Goal: Information Seeking & Learning: Compare options

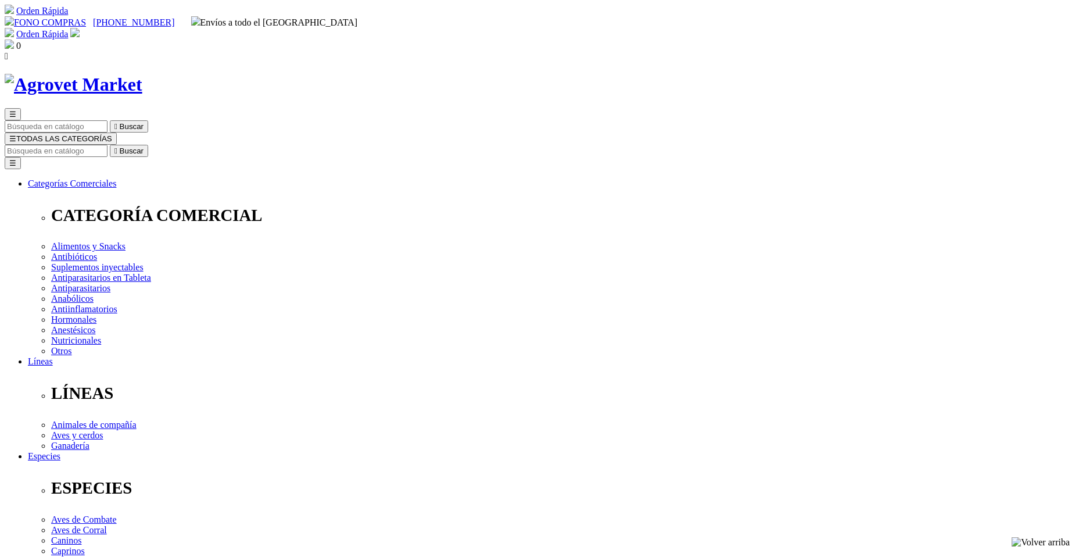
drag, startPoint x: 695, startPoint y: 351, endPoint x: 690, endPoint y: 356, distance: 7.8
select select "185"
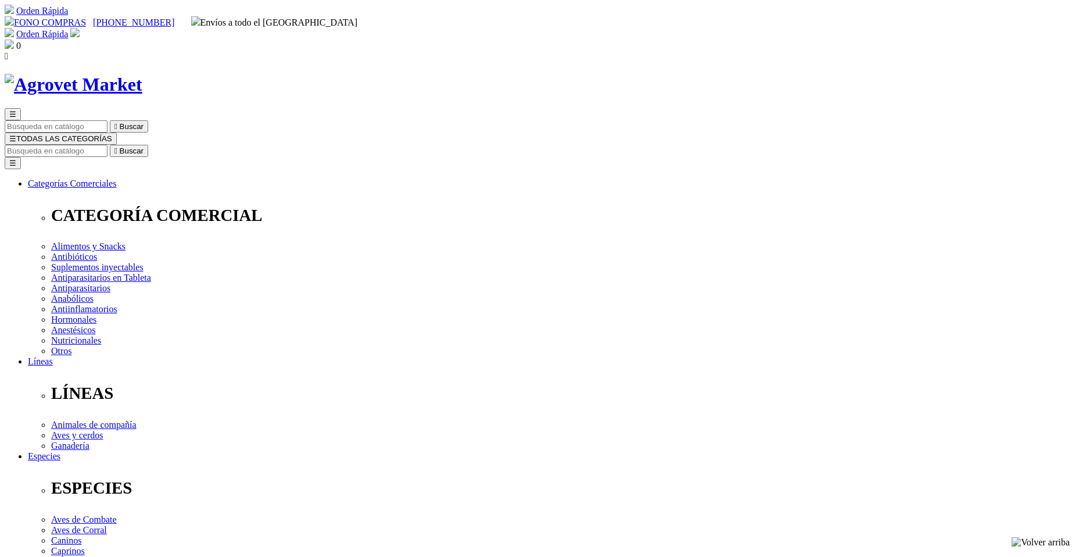
radio input "true"
select select "0"
radio input "true"
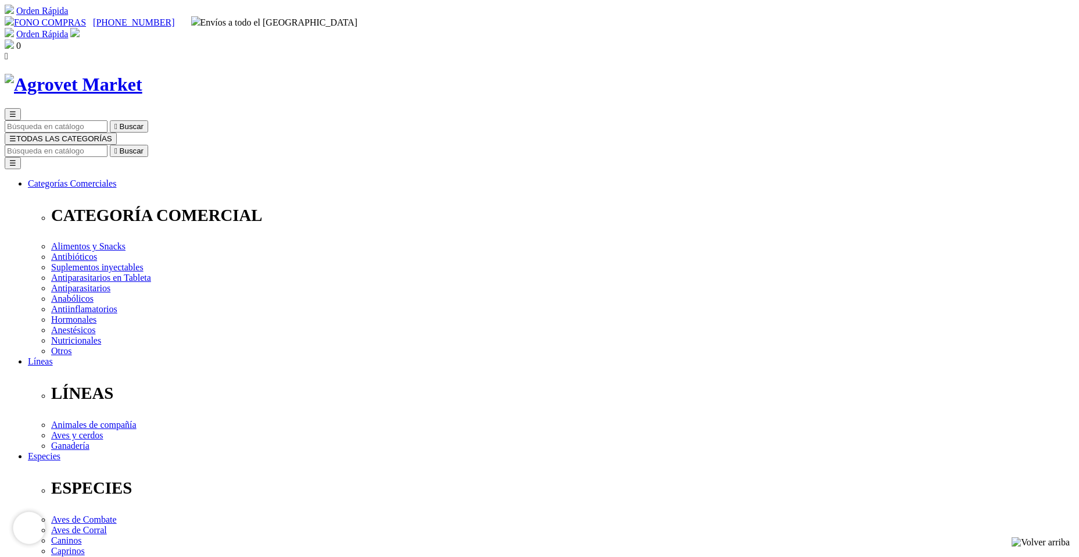
select select "185"
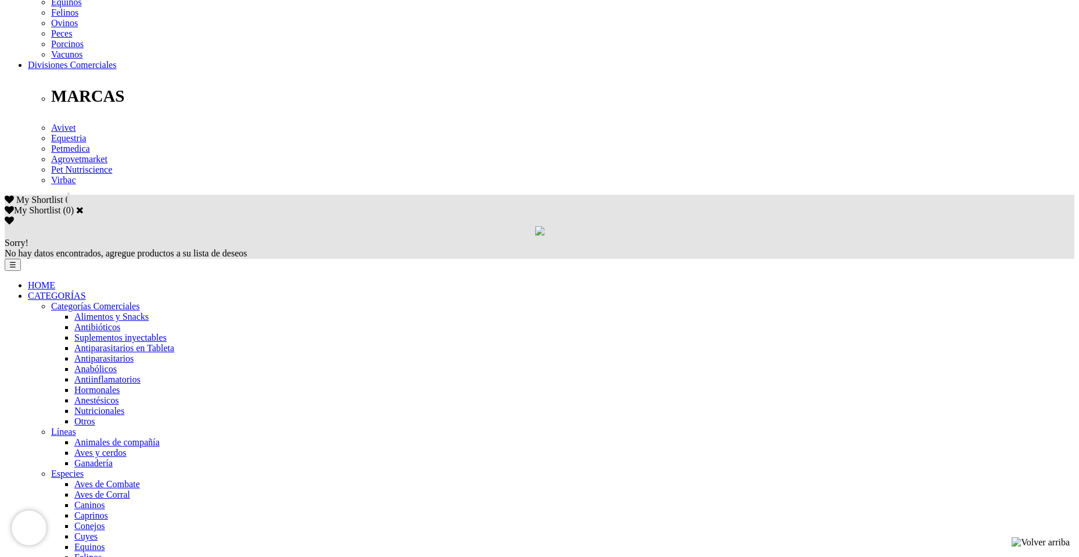
scroll to position [581, 0]
drag, startPoint x: 945, startPoint y: 223, endPoint x: 922, endPoint y: 201, distance: 32.1
